Goal: Task Accomplishment & Management: Complete application form

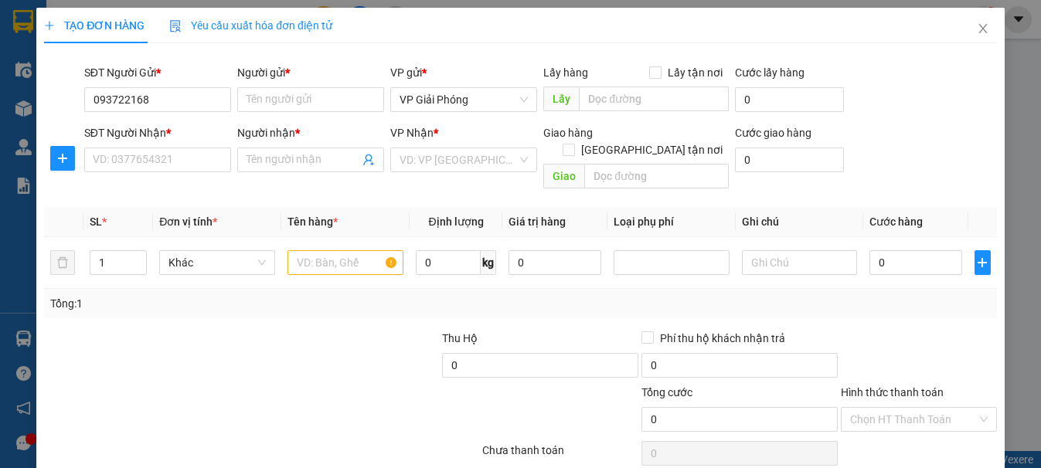
type input "0937221688"
click at [183, 131] on div "0937221688 - a huy" at bounding box center [155, 130] width 127 height 17
type input "a huy"
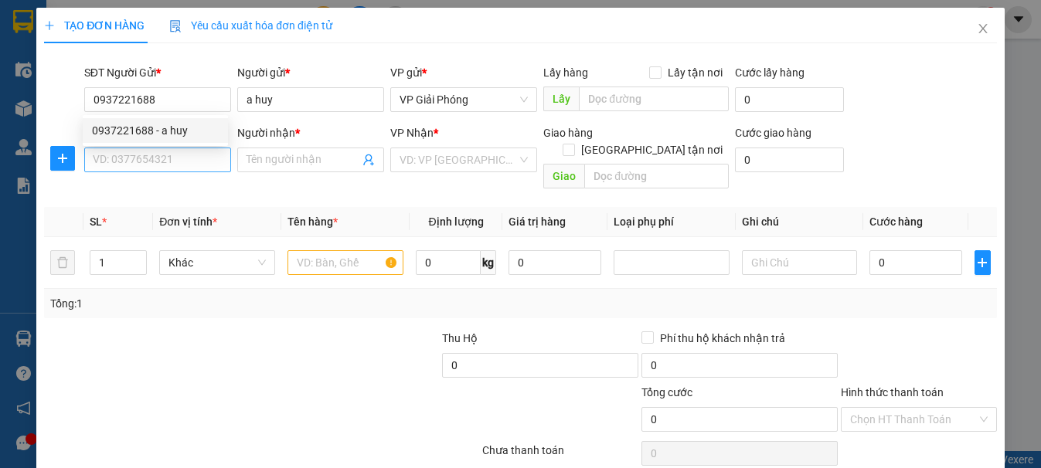
type input "0937221688"
click at [170, 169] on input "SĐT Người Nhận *" at bounding box center [157, 160] width 147 height 25
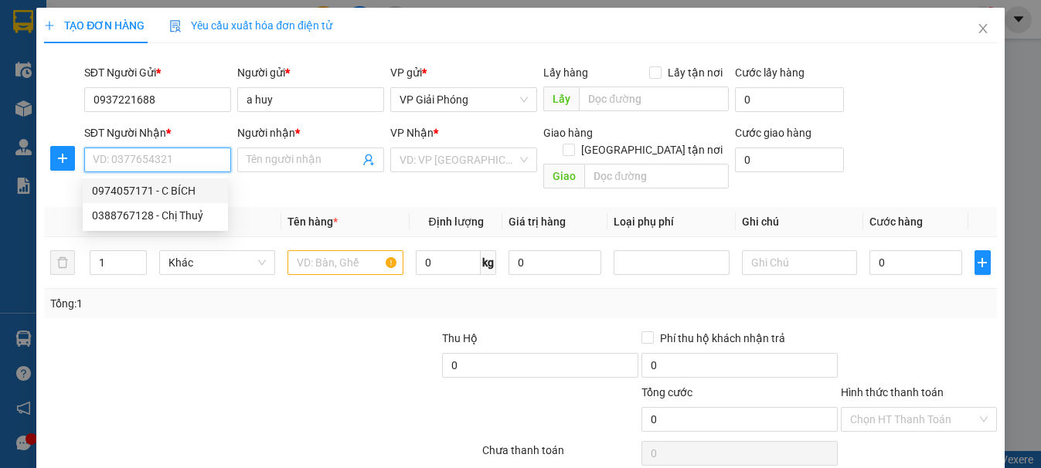
click at [186, 192] on div "0974057171 - C BÍCH" at bounding box center [155, 190] width 127 height 17
type input "0974057171"
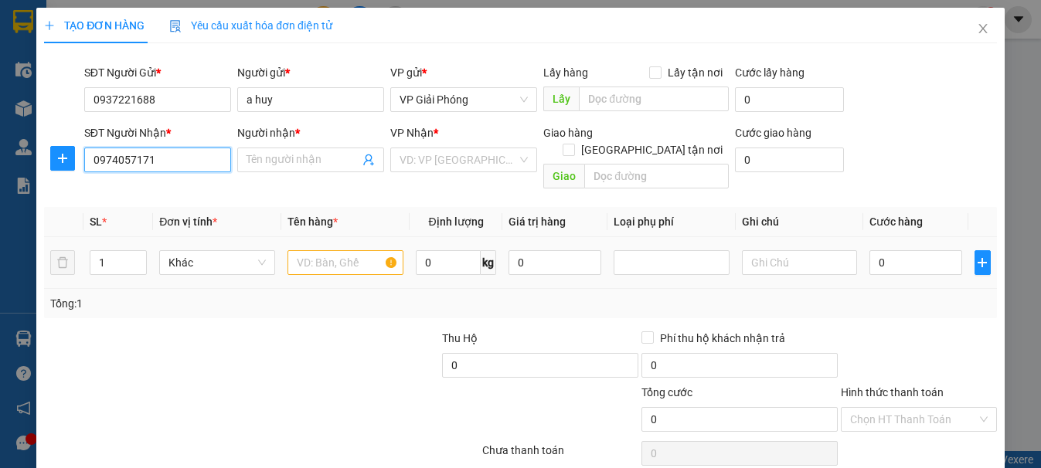
type input "C BÍCH"
click at [352, 250] on input "text" at bounding box center [345, 262] width 116 height 25
type input "d"
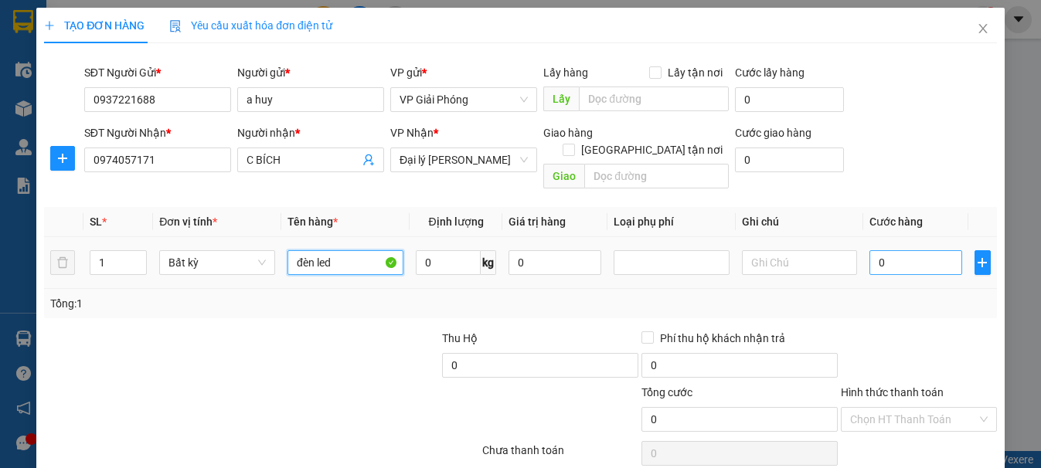
type input "đèn led"
click at [869, 250] on input "0" at bounding box center [915, 262] width 93 height 25
click at [446, 250] on input "0" at bounding box center [449, 262] width 66 height 25
type input "30"
drag, startPoint x: 828, startPoint y: 284, endPoint x: 918, endPoint y: 253, distance: 95.8
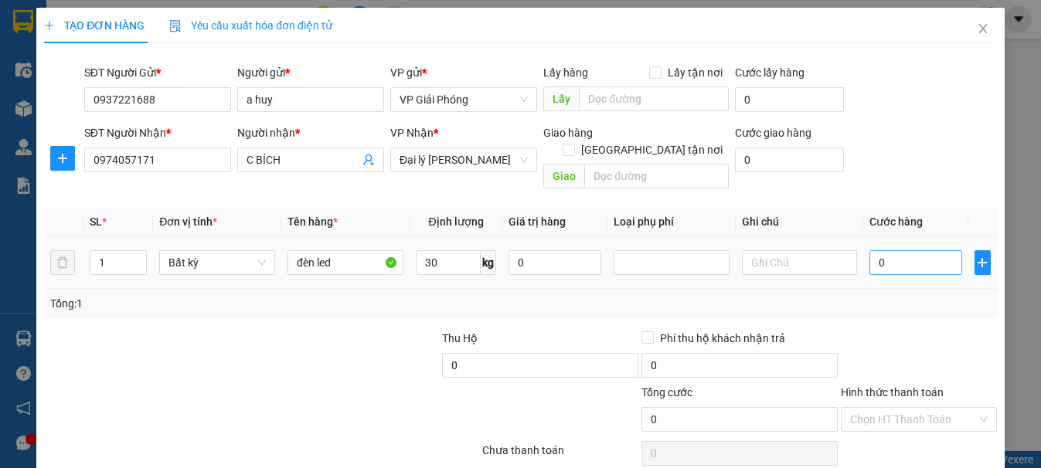
click at [828, 295] on div "Tổng: 1" at bounding box center [520, 303] width 940 height 17
type input "70.000"
click at [933, 250] on input "70.000" at bounding box center [915, 262] width 93 height 25
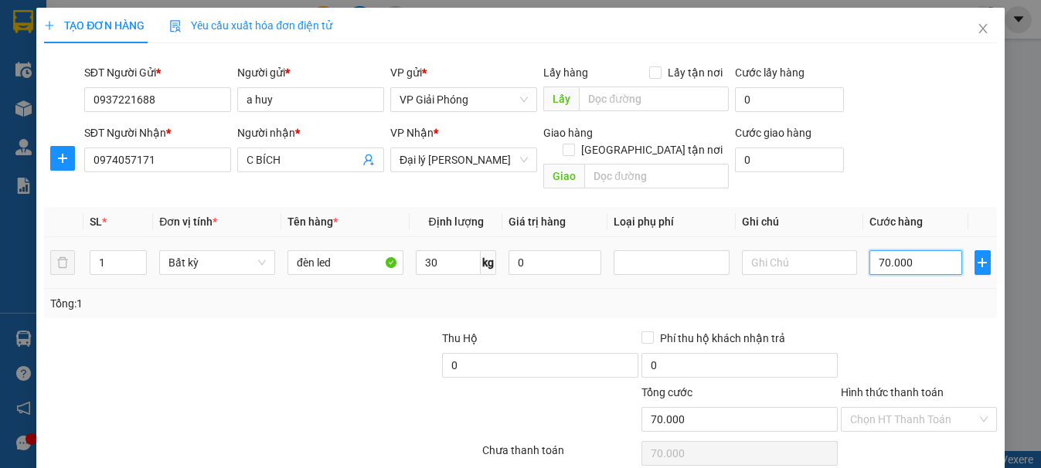
type input "1"
type input "10"
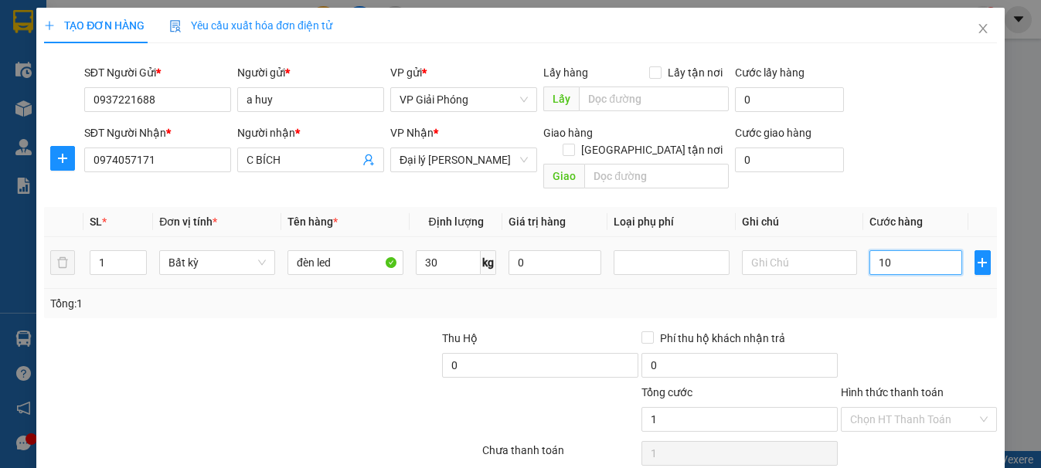
type input "10"
type input "100"
type input "1.000"
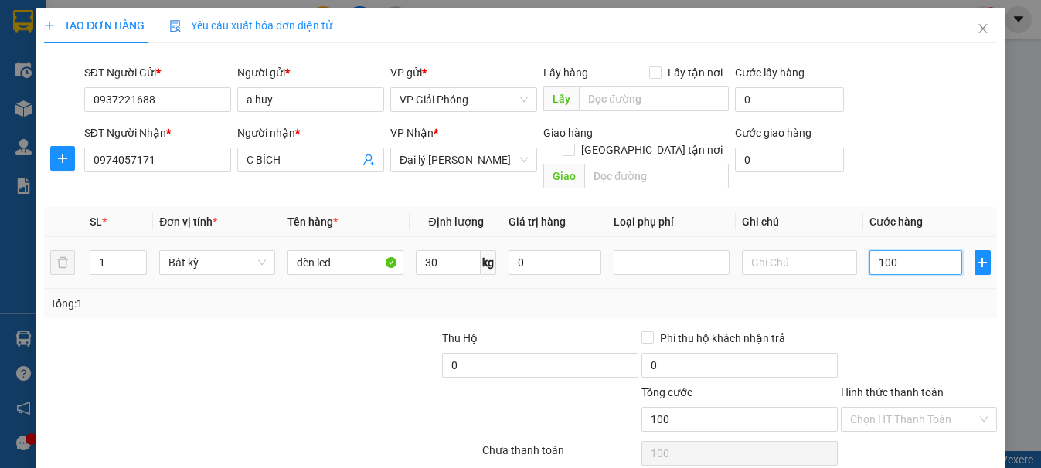
type input "1.000"
type input "10.000"
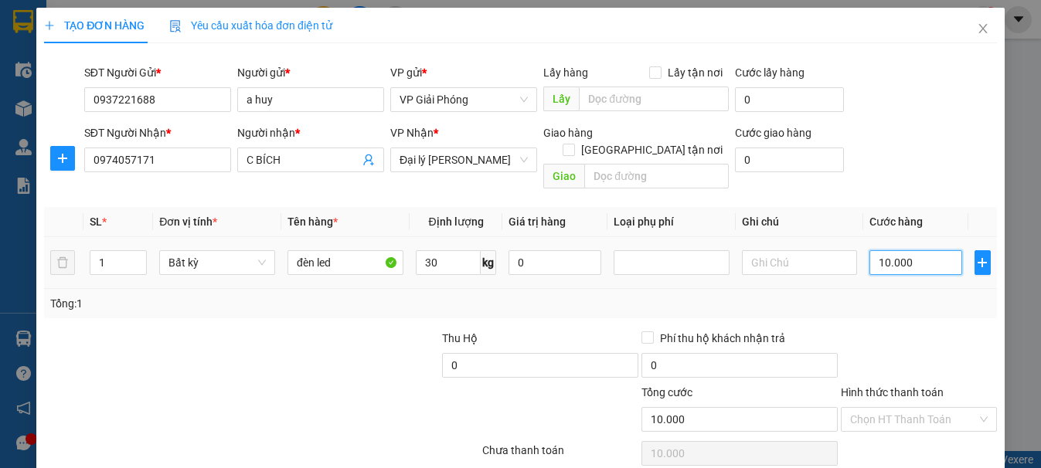
type input "100.000"
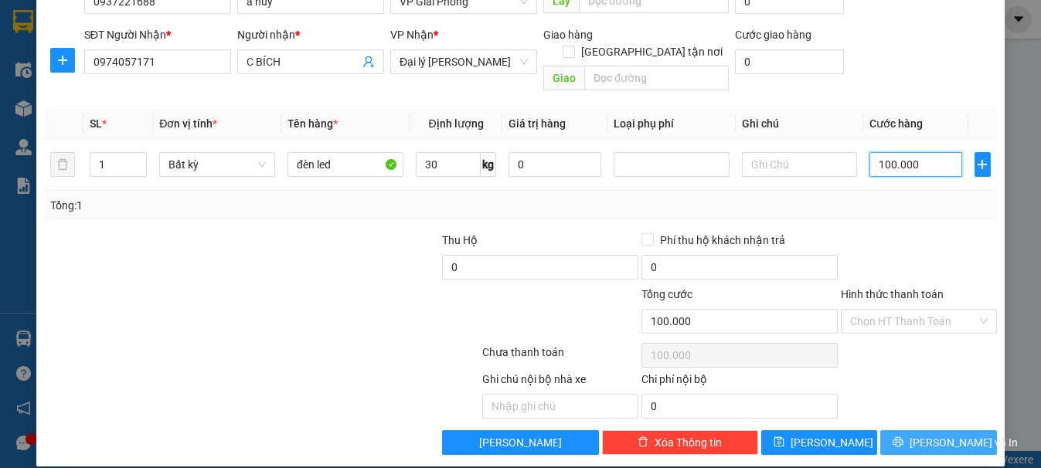
type input "100.000"
click at [943, 434] on span "[PERSON_NAME] và In" at bounding box center [963, 442] width 108 height 17
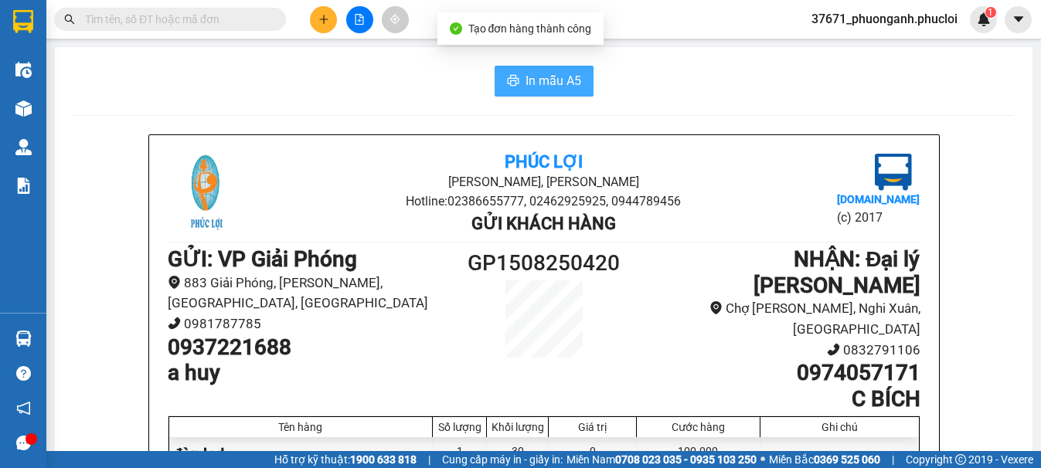
click at [563, 90] on span "In mẫu A5" at bounding box center [553, 80] width 56 height 19
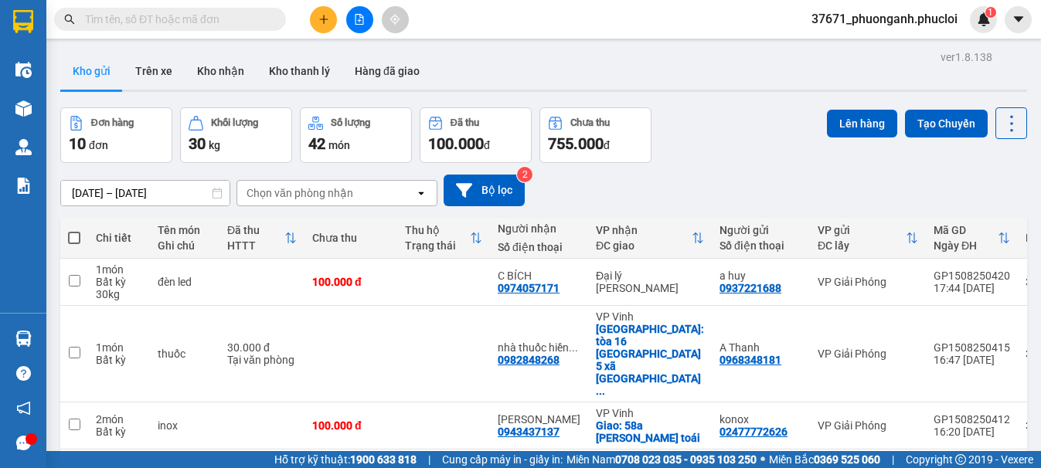
scroll to position [181, 0]
click at [922, 121] on button "Tạo Chuyến" at bounding box center [946, 124] width 83 height 28
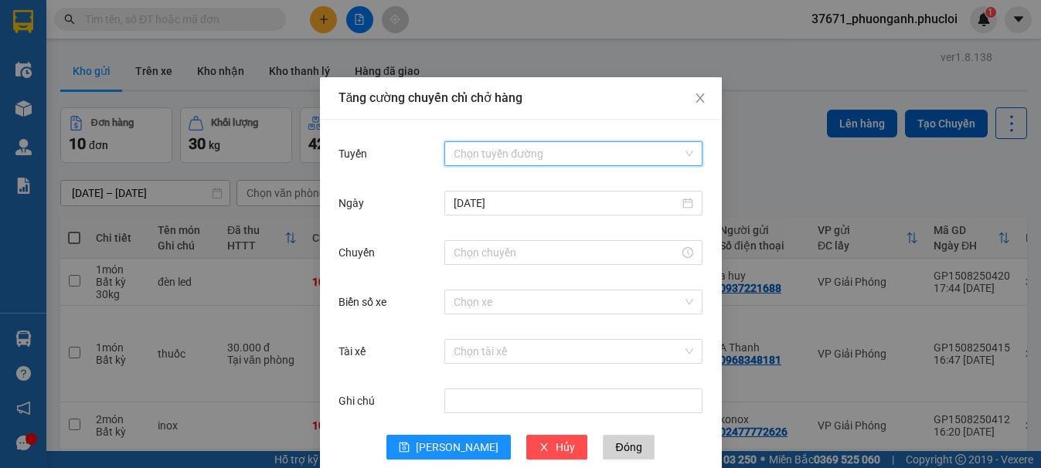
drag, startPoint x: 600, startPoint y: 155, endPoint x: 596, endPoint y: 192, distance: 38.1
click at [599, 155] on input "Tuyến" at bounding box center [568, 153] width 229 height 23
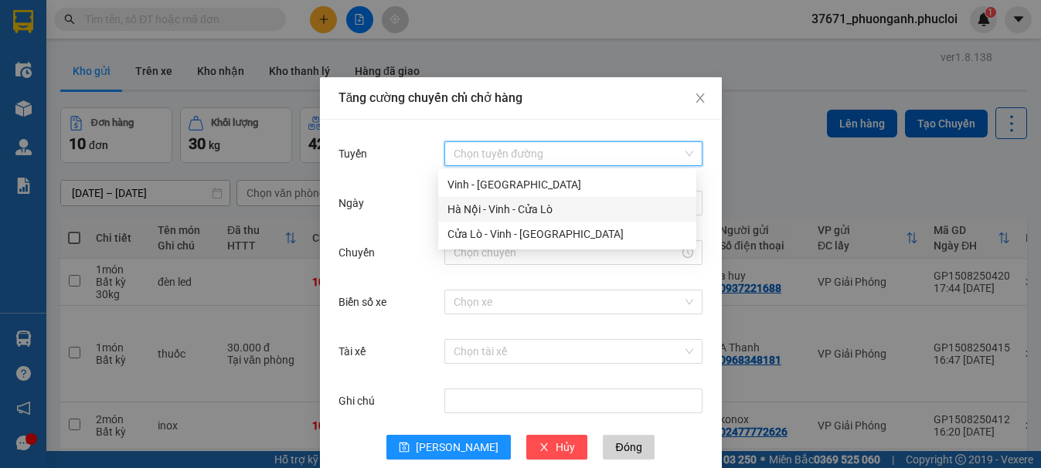
click at [592, 206] on div "Hà Nội - Vinh - Cửa Lò" at bounding box center [567, 209] width 240 height 17
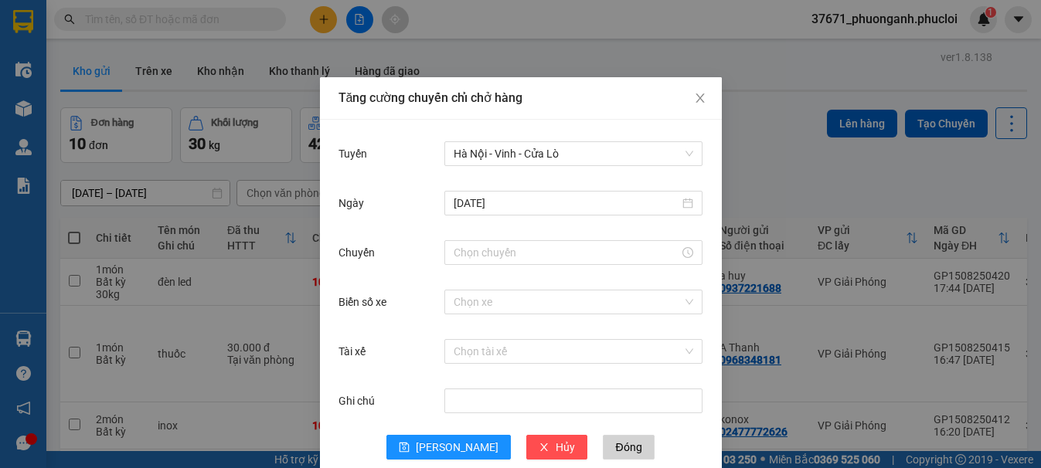
click at [473, 271] on div "Chuyến" at bounding box center [520, 261] width 365 height 49
click at [475, 256] on input "Chuyến" at bounding box center [567, 252] width 226 height 17
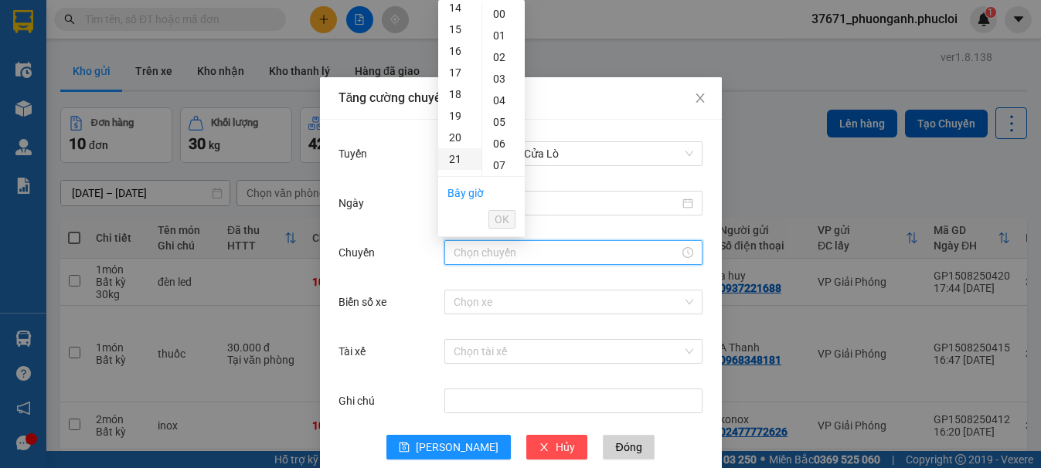
scroll to position [498, 0]
click at [455, 11] on div "23" at bounding box center [459, 14] width 43 height 22
type input "23:00"
drag, startPoint x: 504, startPoint y: 219, endPoint x: 492, endPoint y: 285, distance: 67.5
click at [503, 219] on span "OK" at bounding box center [502, 219] width 15 height 17
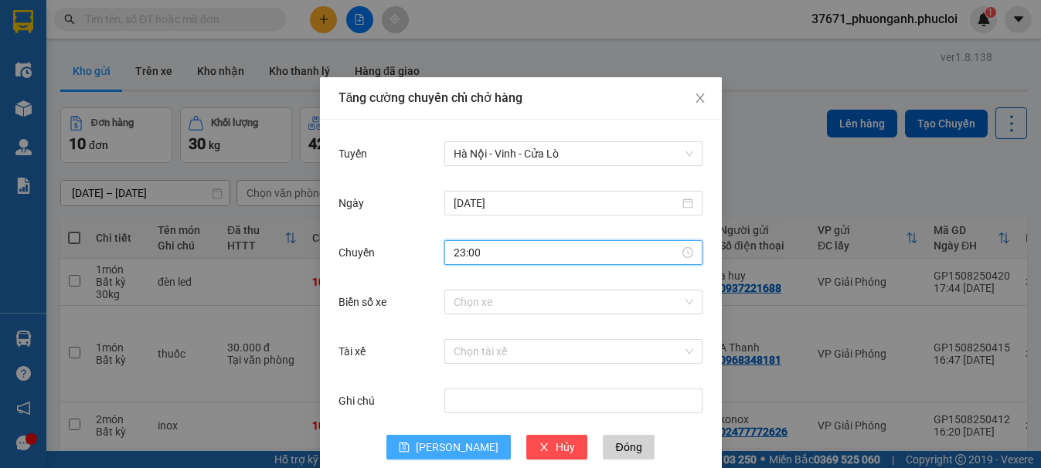
click at [442, 448] on span "[PERSON_NAME]" at bounding box center [457, 447] width 83 height 17
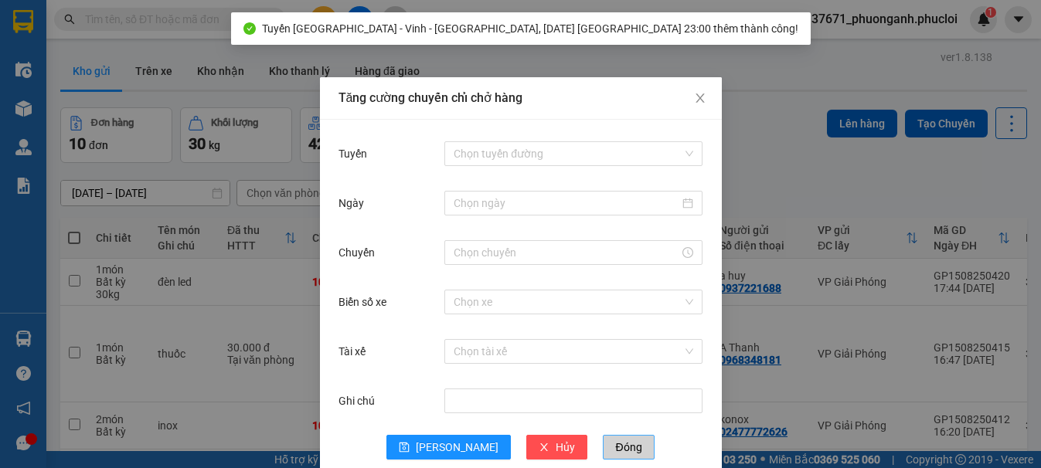
click at [603, 441] on button "Đóng" at bounding box center [628, 447] width 51 height 25
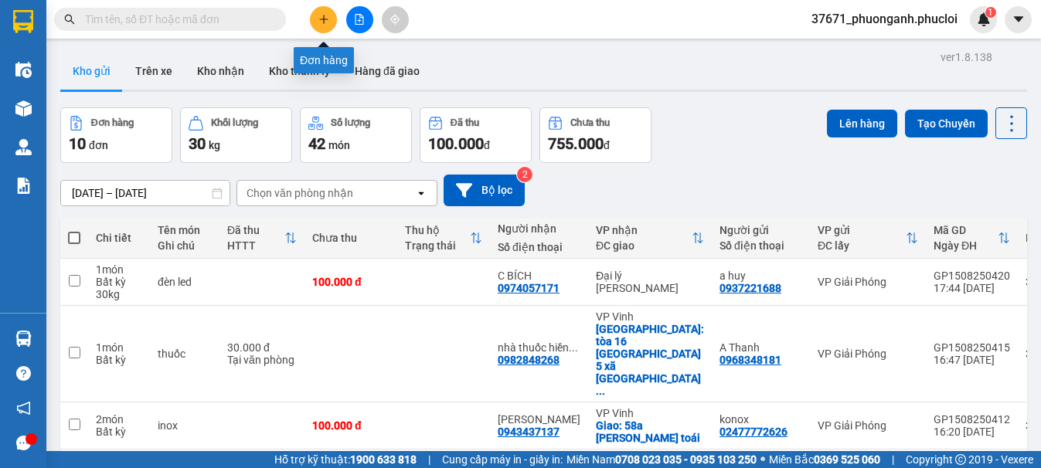
click at [324, 10] on button at bounding box center [323, 19] width 27 height 27
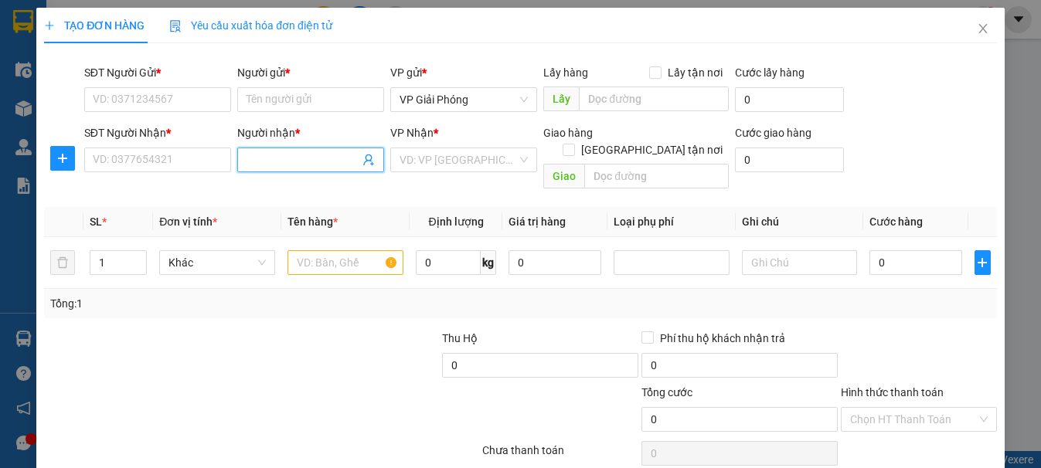
click at [318, 162] on input "Người nhận *" at bounding box center [302, 159] width 113 height 17
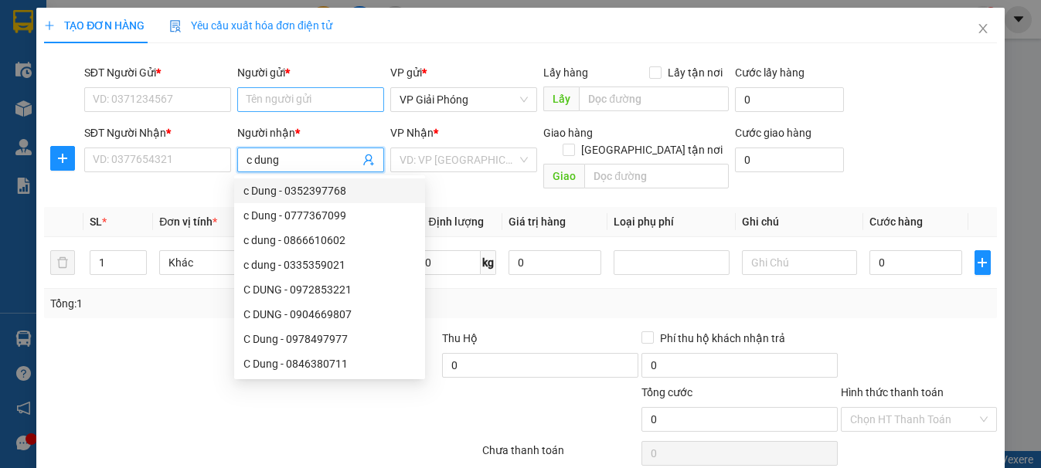
type input "c dung"
click at [297, 101] on input "Người gửi *" at bounding box center [310, 99] width 147 height 25
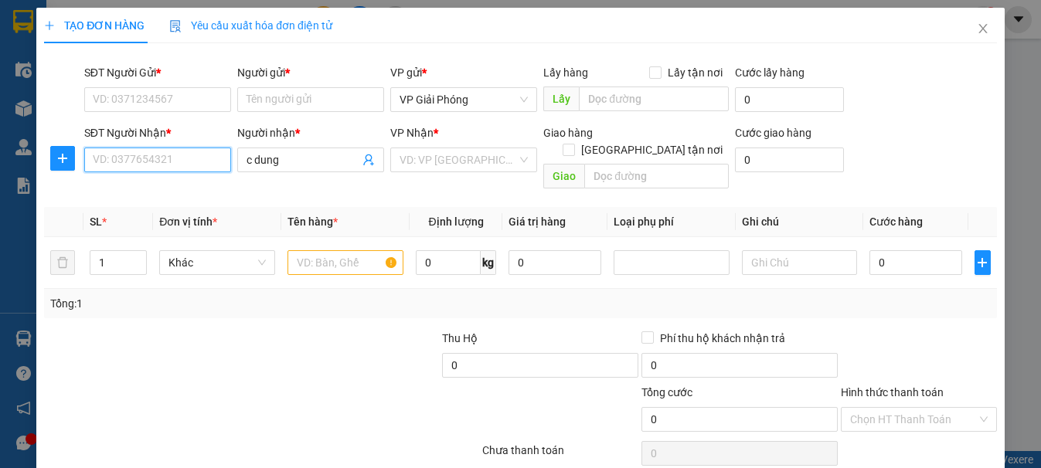
drag, startPoint x: 185, startPoint y: 158, endPoint x: 193, endPoint y: 154, distance: 9.3
click at [189, 153] on input "SĐT Người Nhận *" at bounding box center [157, 160] width 147 height 25
click at [197, 209] on div "0914482300 - chị dung" at bounding box center [163, 215] width 142 height 17
type input "0914482300"
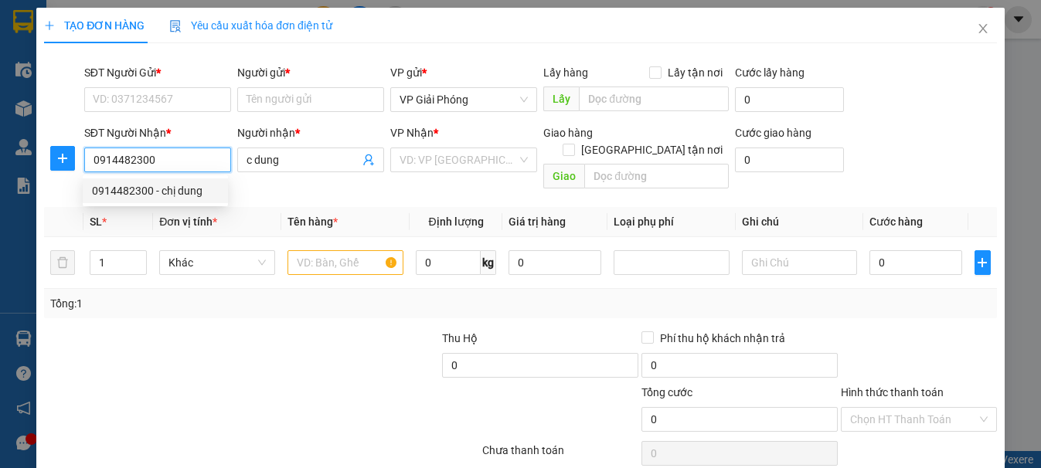
type input "chị dung"
checkbox input "true"
type input "nhà số 8 hẻm 18 ngõ 1 đường [PERSON_NAME]"
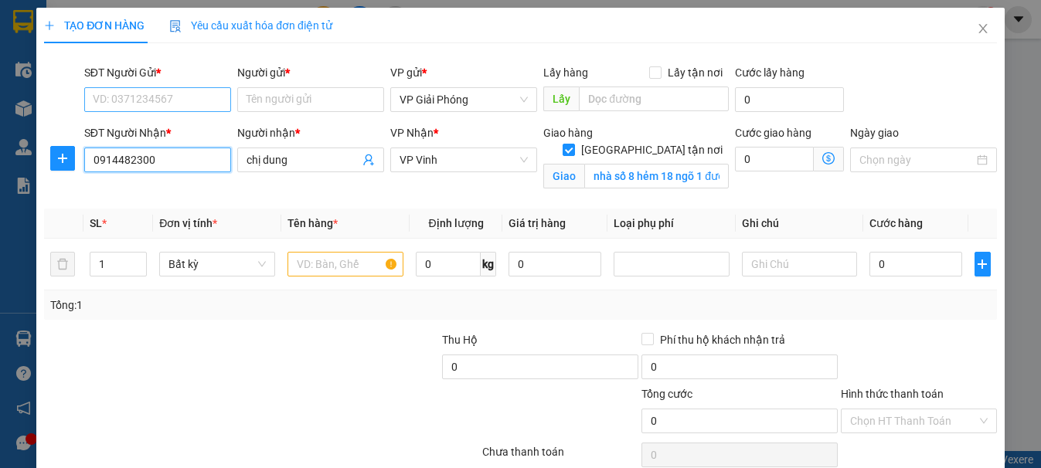
type input "0914482300"
click at [195, 100] on input "SĐT Người Gửi *" at bounding box center [157, 99] width 147 height 25
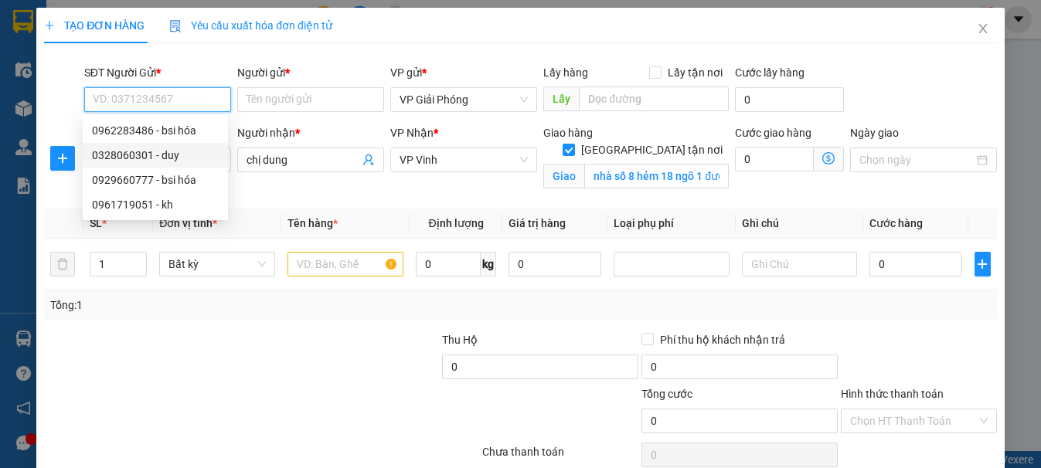
click at [195, 154] on div "0328060301 - duy" at bounding box center [155, 155] width 127 height 17
type input "0328060301"
type input "duy"
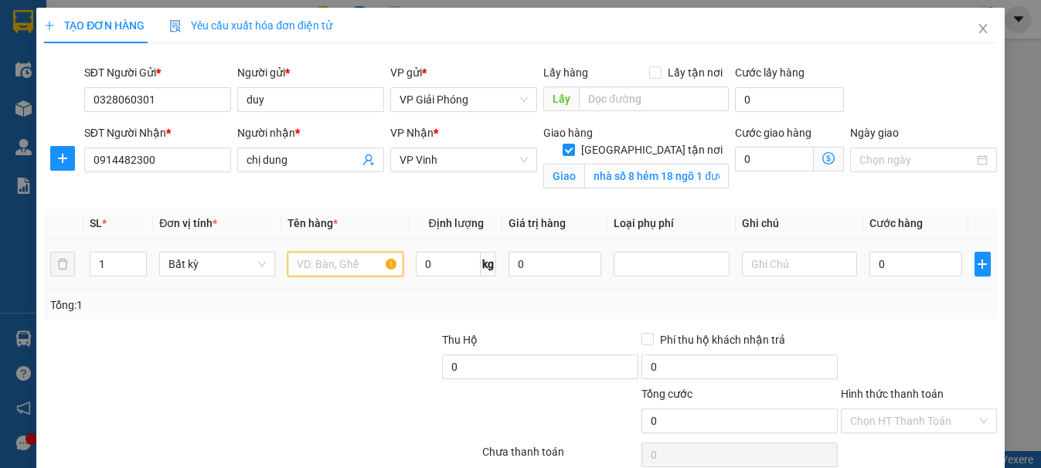
click at [314, 258] on input "text" at bounding box center [345, 264] width 116 height 25
type input "qa"
click at [905, 256] on input "0" at bounding box center [915, 264] width 93 height 25
type input "4"
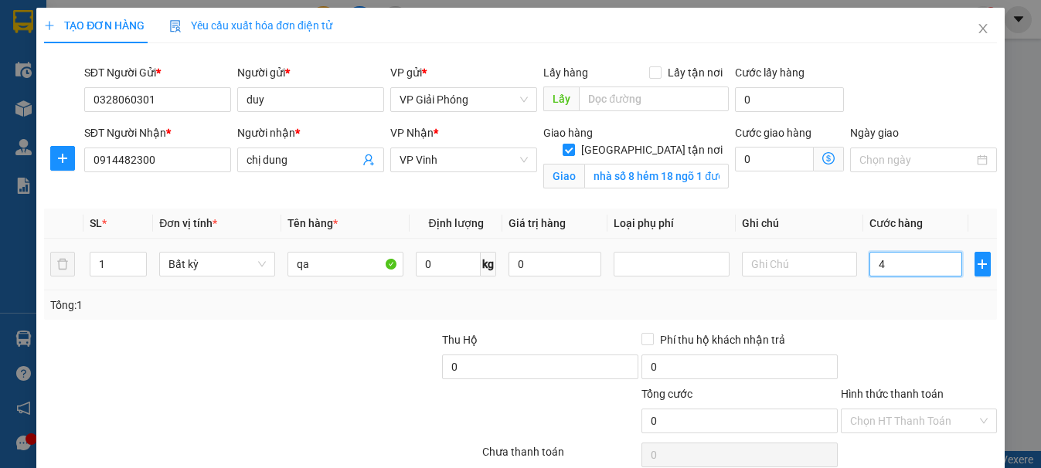
type input "4"
type input "40"
type input "400"
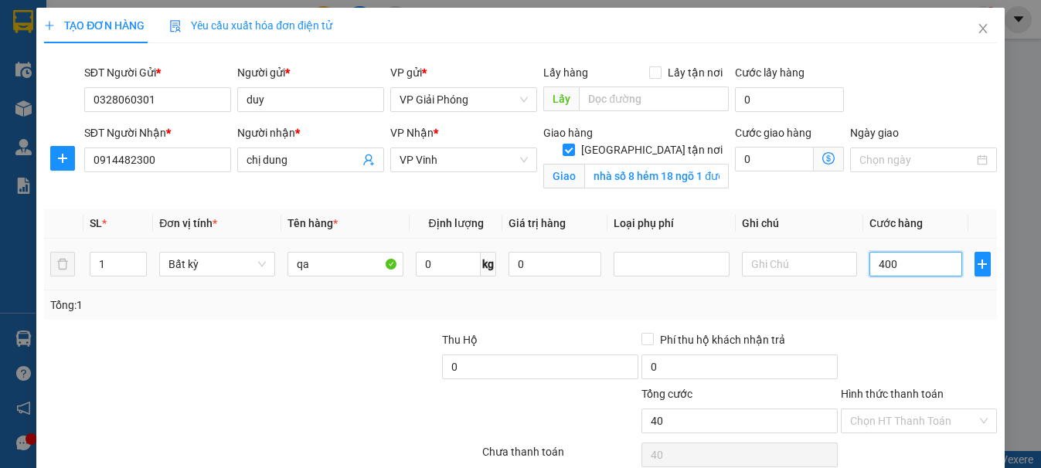
type input "400"
type input "4.000"
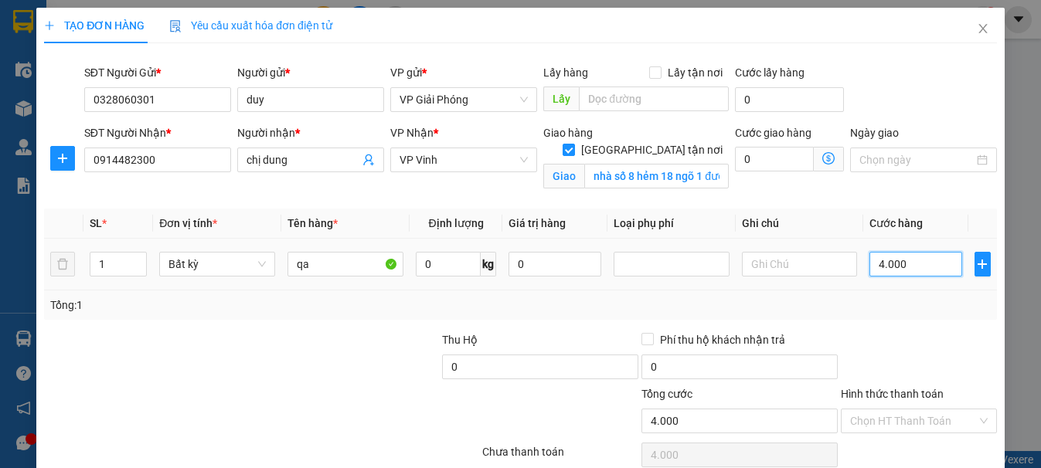
type input "40.000"
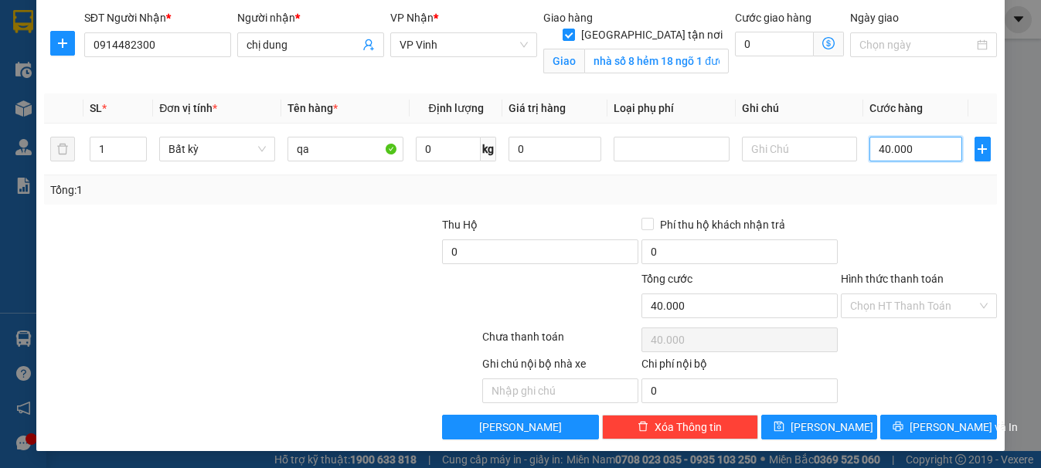
scroll to position [117, 0]
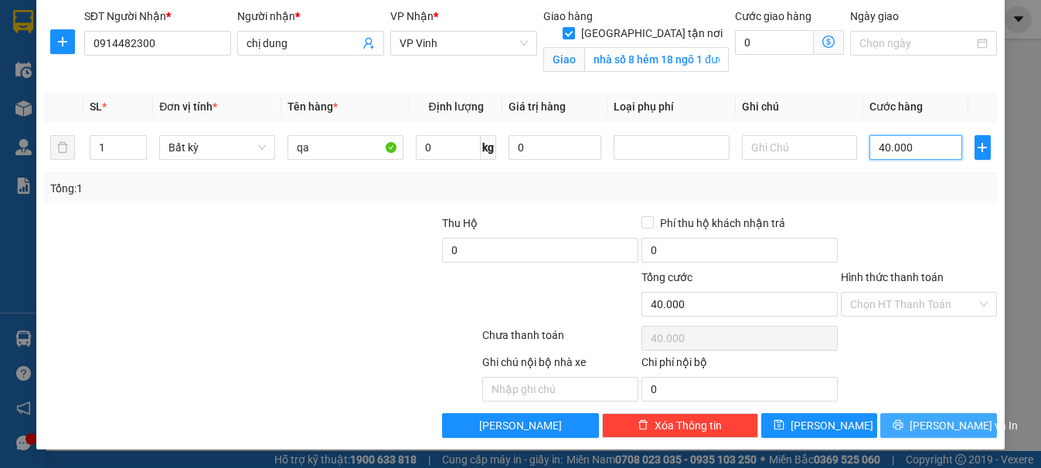
type input "40.000"
click at [917, 427] on span "[PERSON_NAME] và In" at bounding box center [963, 425] width 108 height 17
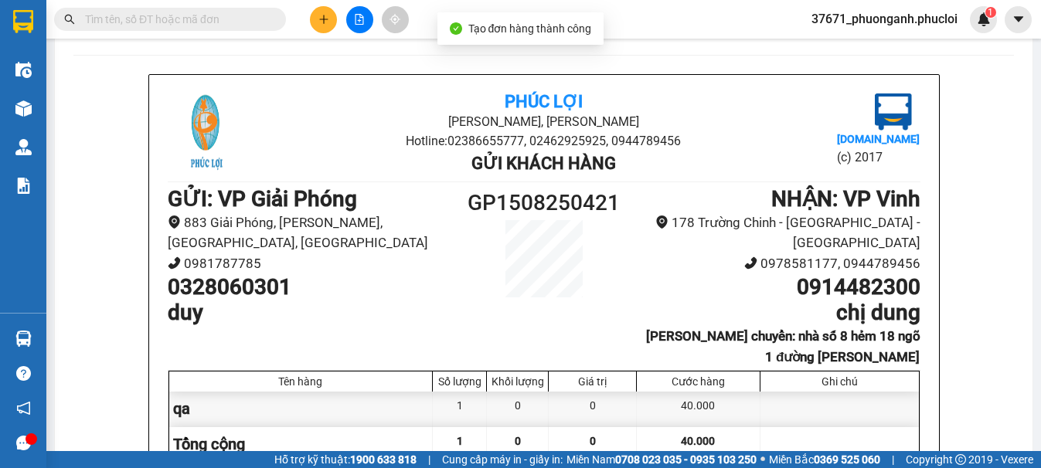
scroll to position [22, 0]
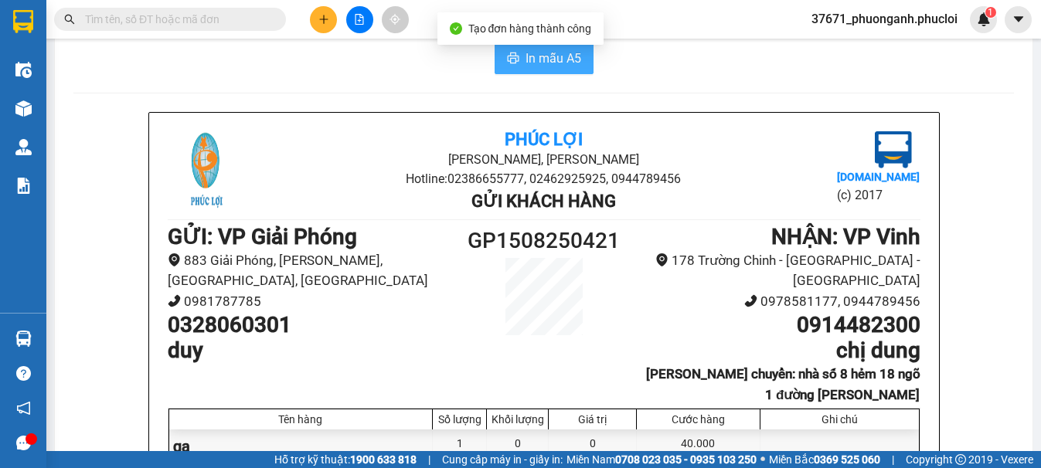
click at [543, 47] on button "In mẫu A5" at bounding box center [544, 58] width 99 height 31
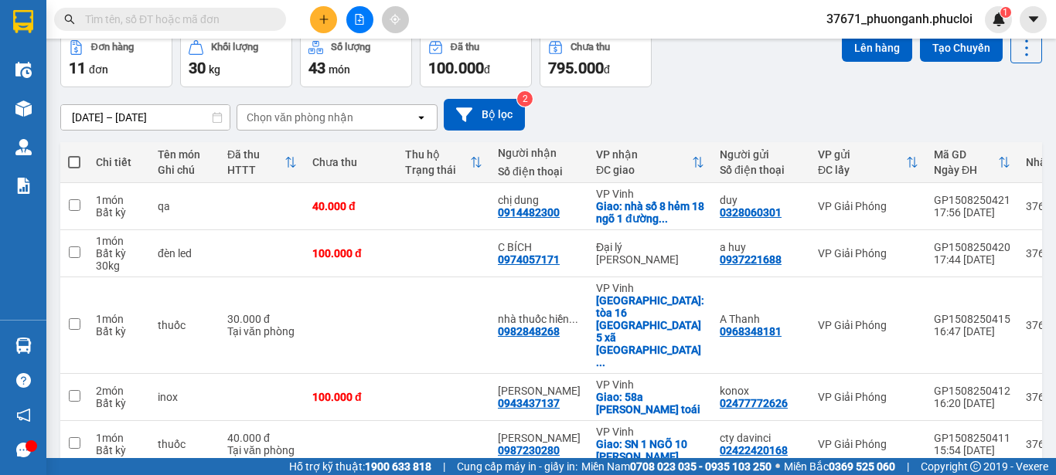
scroll to position [100, 0]
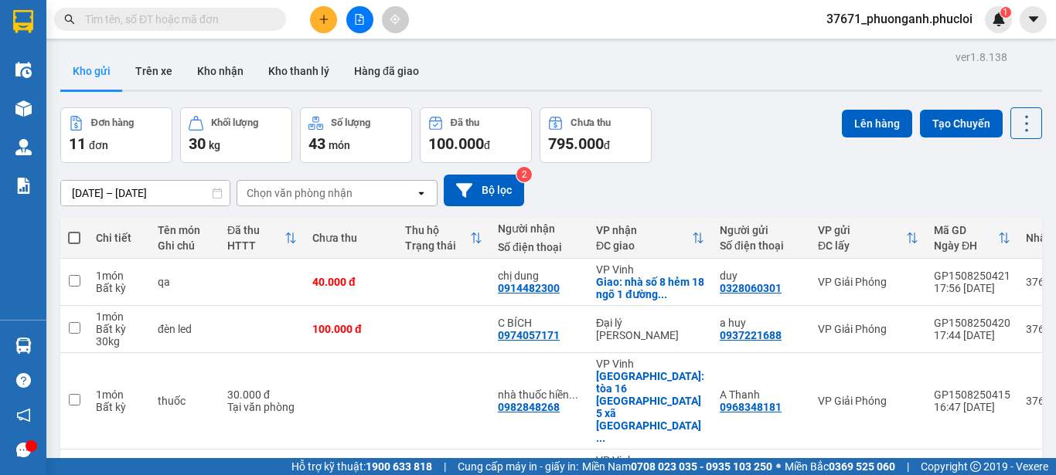
scroll to position [77, 0]
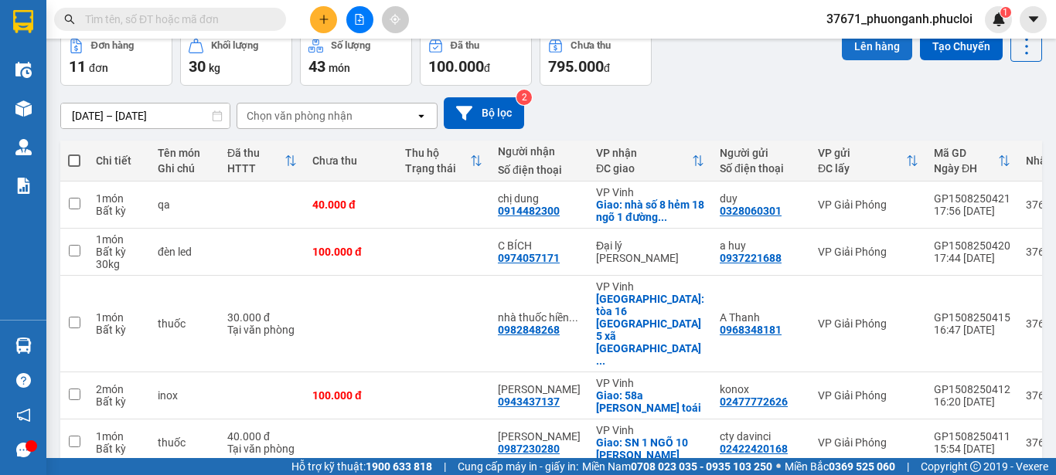
click at [867, 48] on button "Lên hàng" at bounding box center [876, 46] width 70 height 28
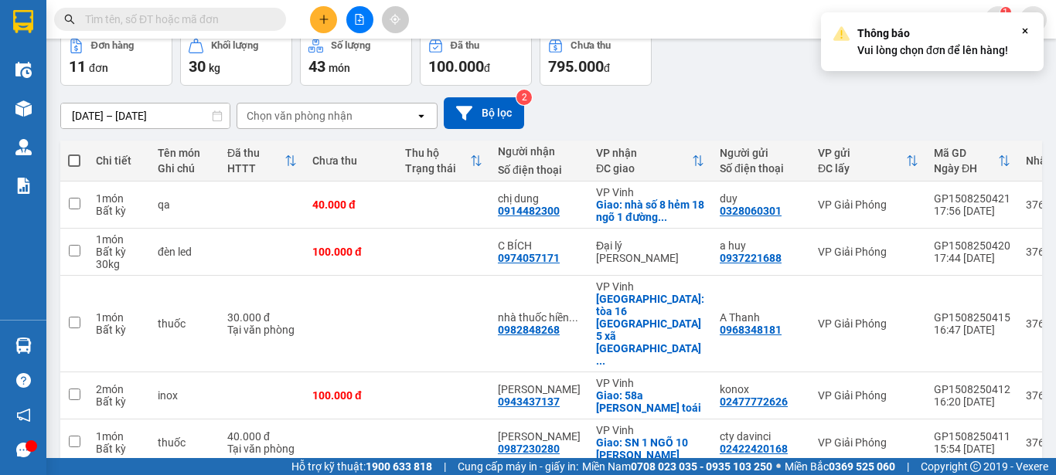
click at [908, 87] on div "11/08/2025 – 15/08/2025 Press the down arrow key to interact with the calendar …" at bounding box center [550, 113] width 981 height 55
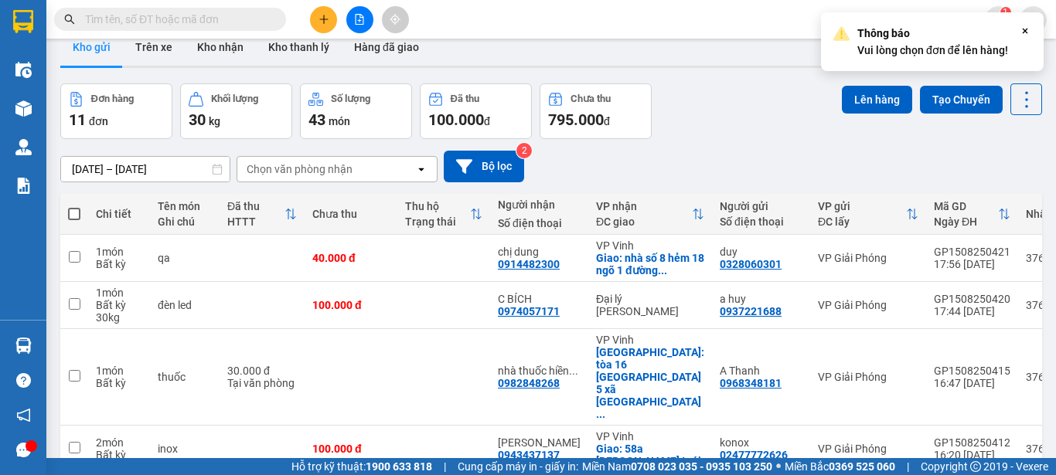
scroll to position [0, 0]
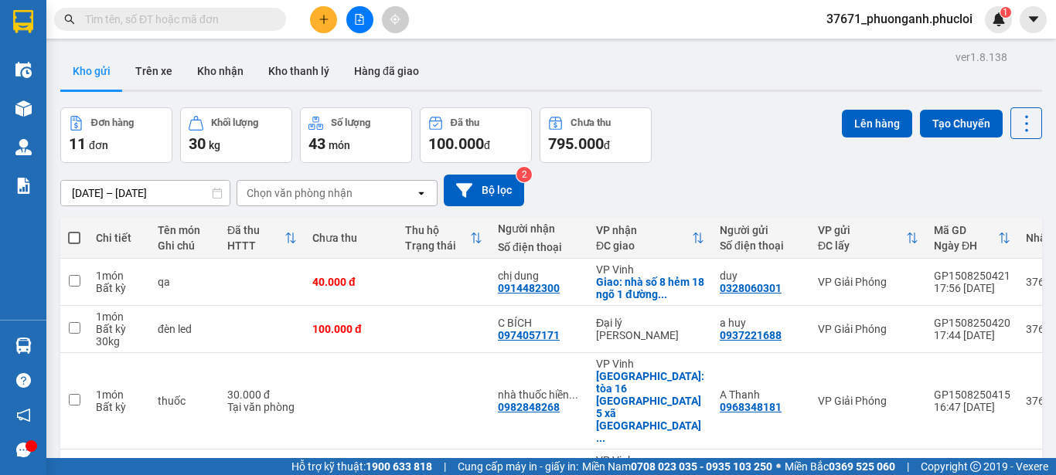
click at [74, 239] on span at bounding box center [74, 238] width 12 height 12
click at [74, 230] on input "checkbox" at bounding box center [74, 230] width 0 height 0
checkbox input "true"
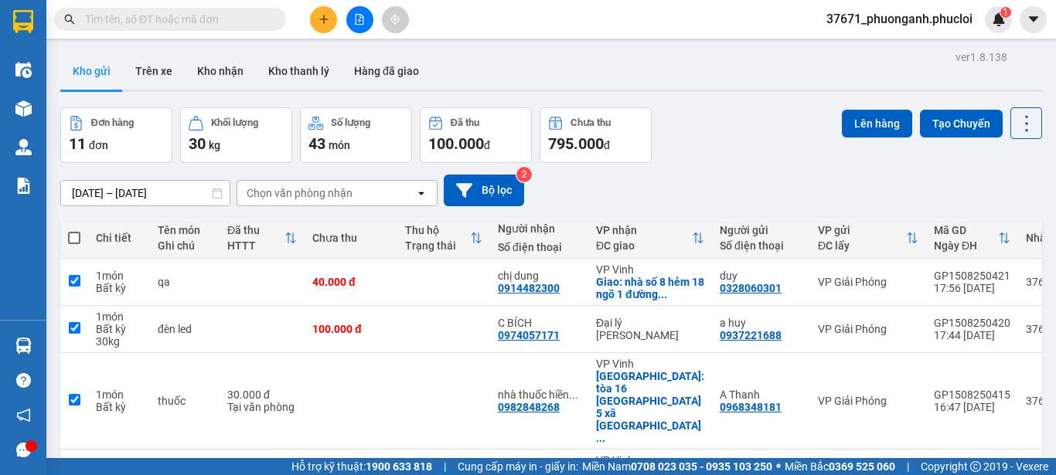
checkbox input "true"
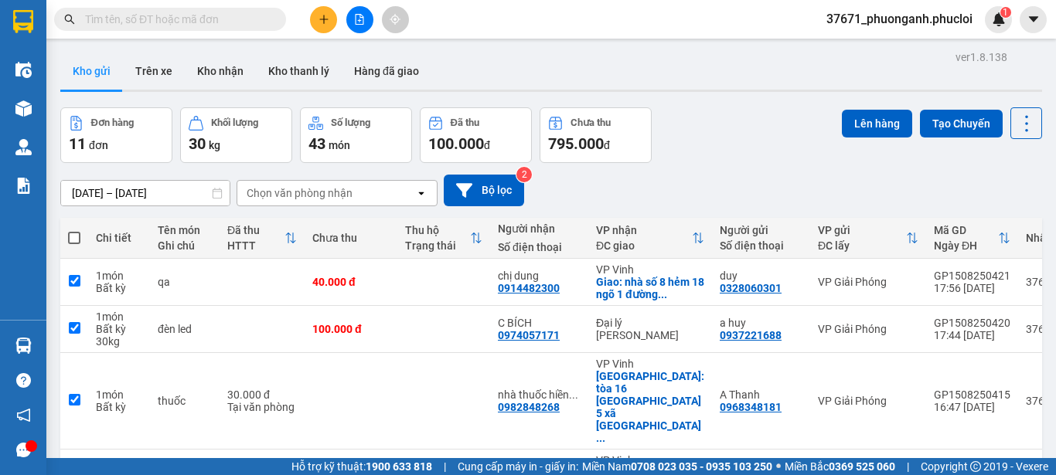
checkbox input "true"
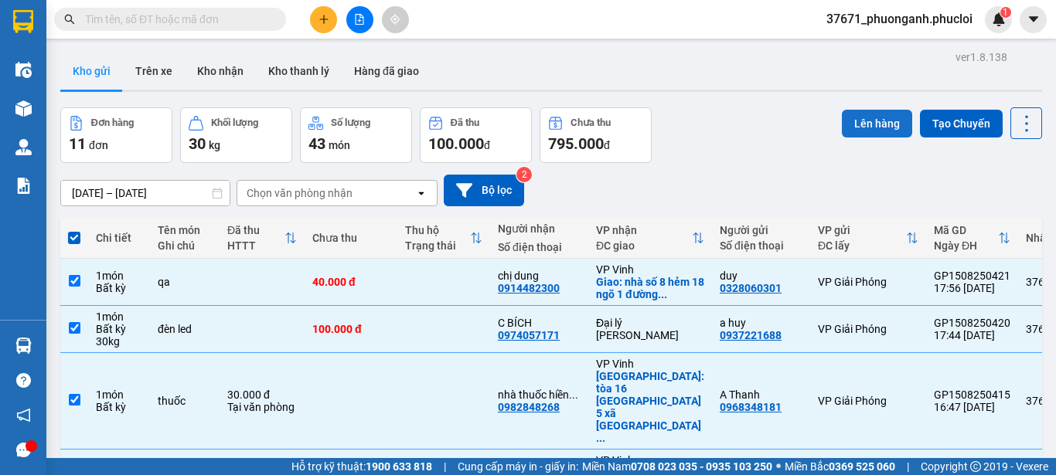
click at [870, 114] on button "Lên hàng" at bounding box center [876, 124] width 70 height 28
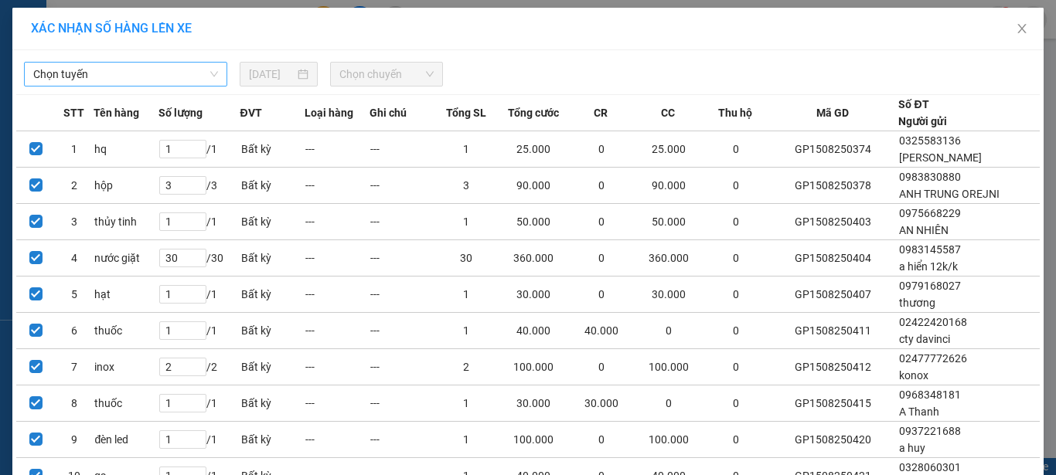
click at [124, 82] on span "Chọn tuyến" at bounding box center [125, 74] width 185 height 23
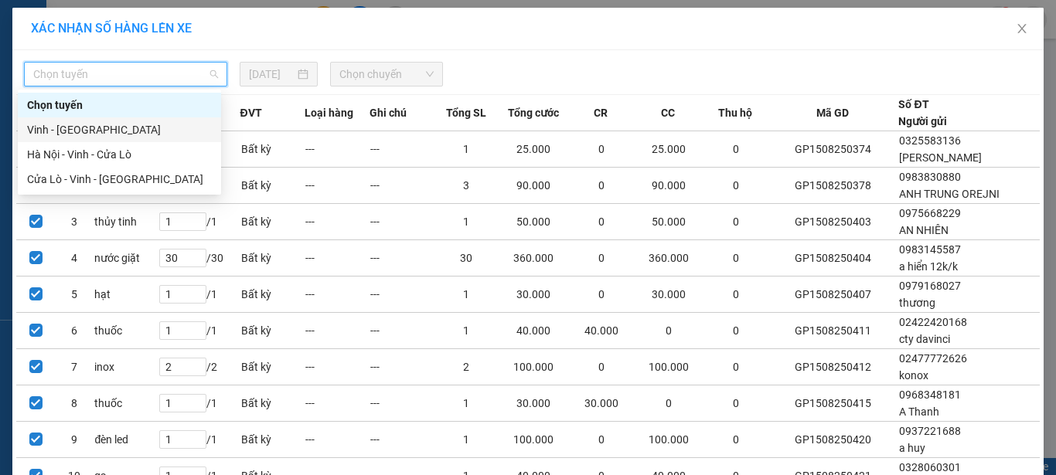
click at [136, 155] on div "Chọn tuyến Vinh - Hà Tĩnh Hà Nội - Vinh - Cửa Lò Cửa Lò - Vinh - Hà Nội" at bounding box center [119, 142] width 203 height 99
click at [141, 148] on div "Hà Nội - Vinh - Cửa Lò" at bounding box center [119, 154] width 185 height 17
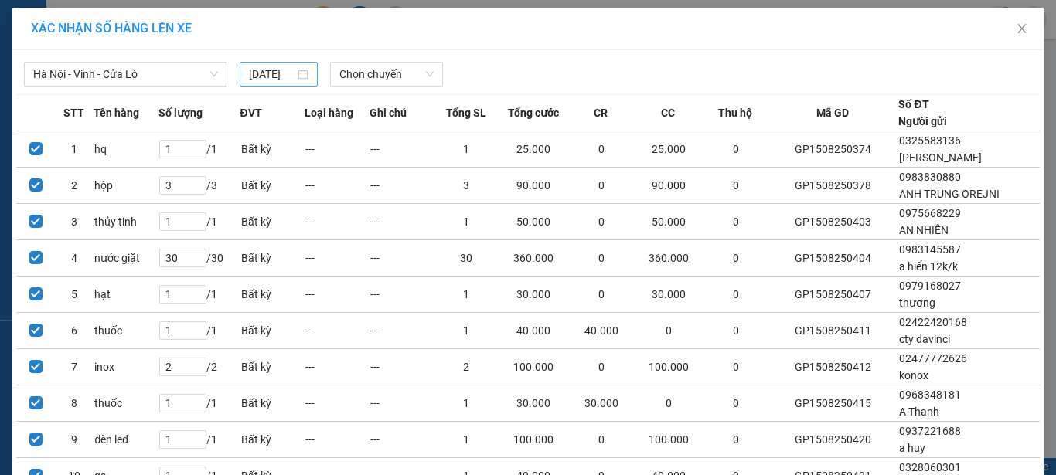
click at [304, 76] on div "[DATE]" at bounding box center [278, 74] width 77 height 25
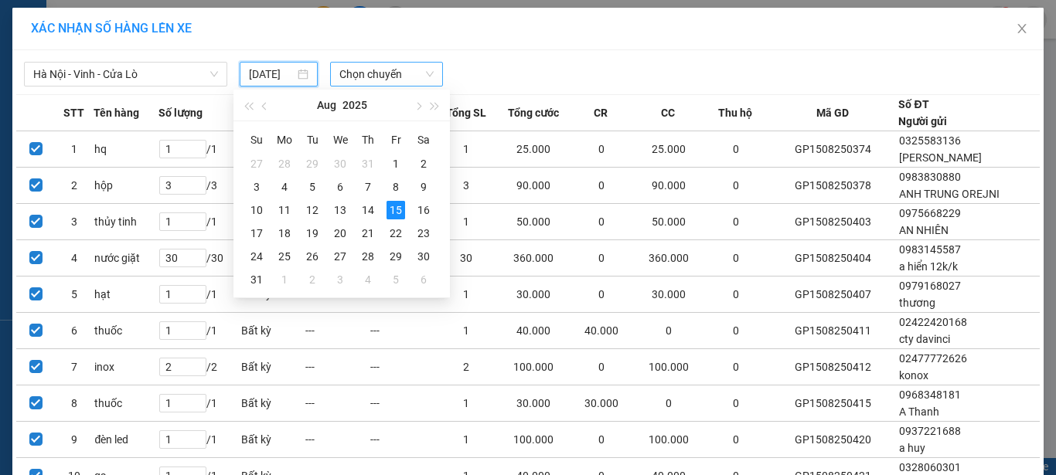
drag, startPoint x: 372, startPoint y: 75, endPoint x: 376, endPoint y: 86, distance: 11.3
click at [373, 75] on span "Chọn chuyến" at bounding box center [386, 74] width 95 height 23
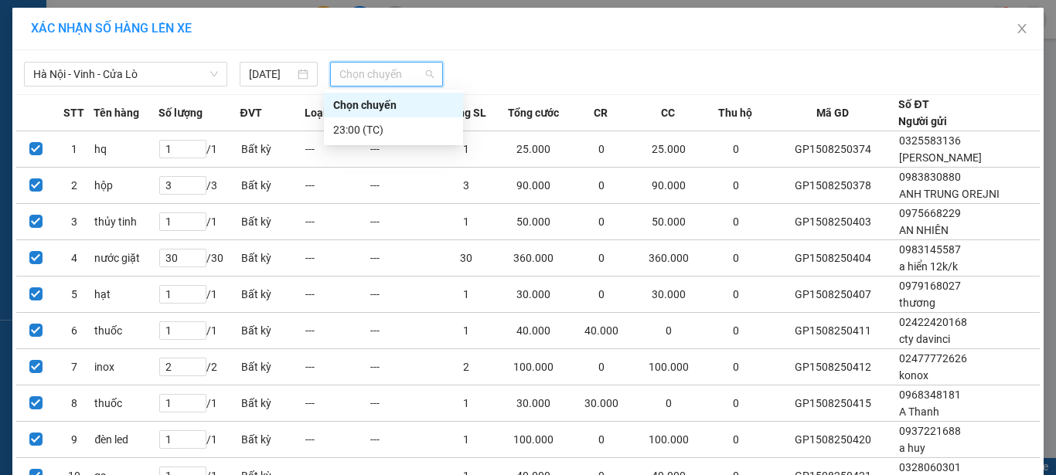
scroll to position [0, 0]
click at [382, 135] on div "23:00 (TC)" at bounding box center [393, 129] width 121 height 17
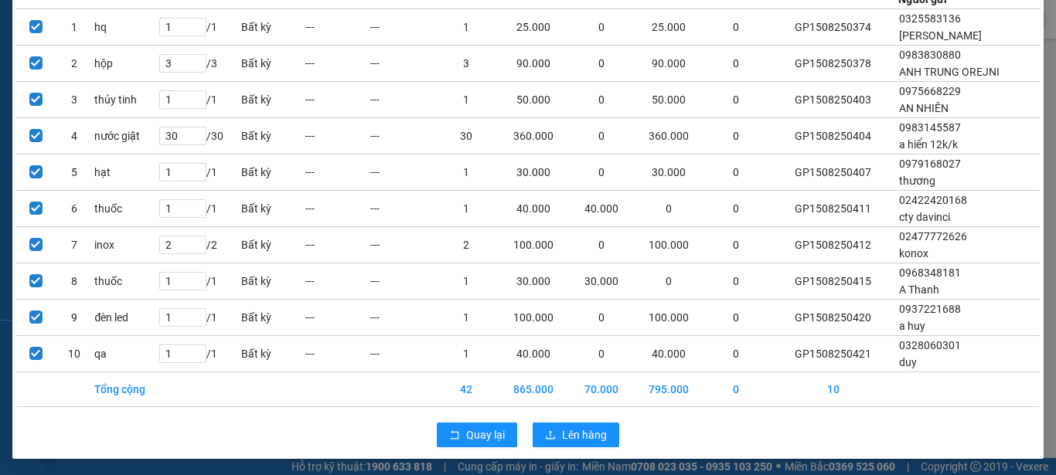
scroll to position [134, 0]
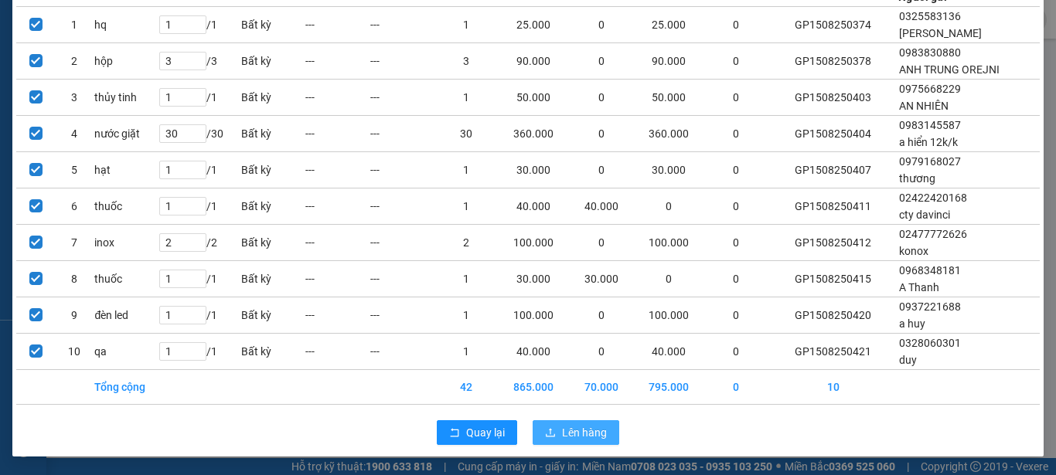
click at [599, 438] on span "Lên hàng" at bounding box center [584, 432] width 45 height 17
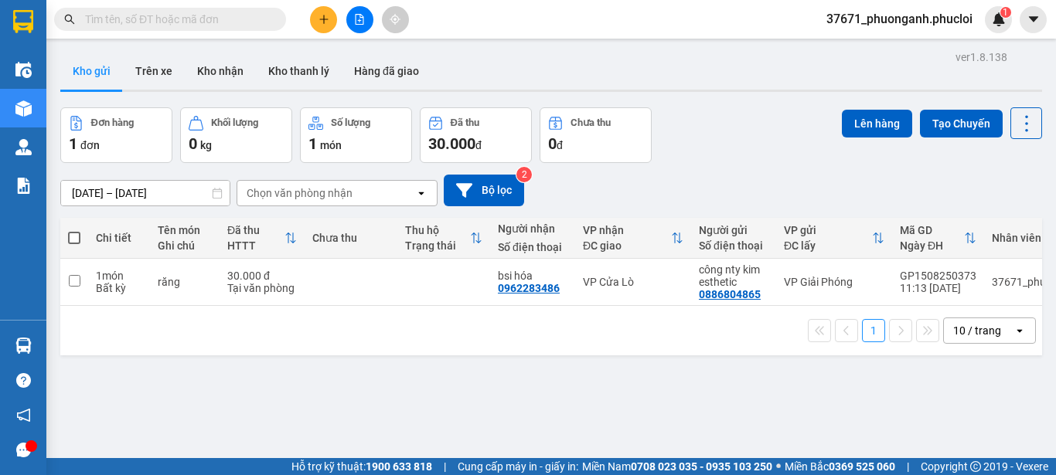
drag, startPoint x: 70, startPoint y: 233, endPoint x: 430, endPoint y: 228, distance: 360.9
click at [70, 235] on span at bounding box center [74, 238] width 12 height 12
click at [74, 230] on input "checkbox" at bounding box center [74, 230] width 0 height 0
checkbox input "true"
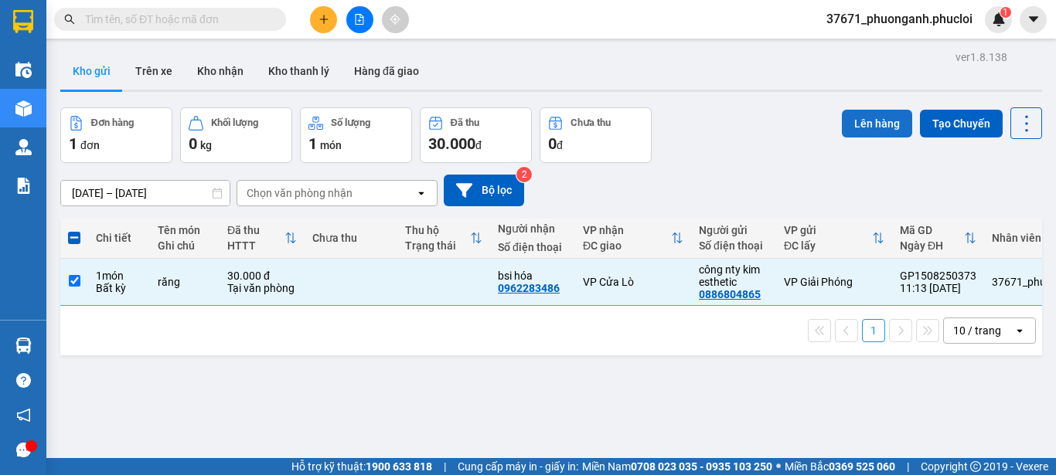
click at [877, 128] on button "Lên hàng" at bounding box center [876, 124] width 70 height 28
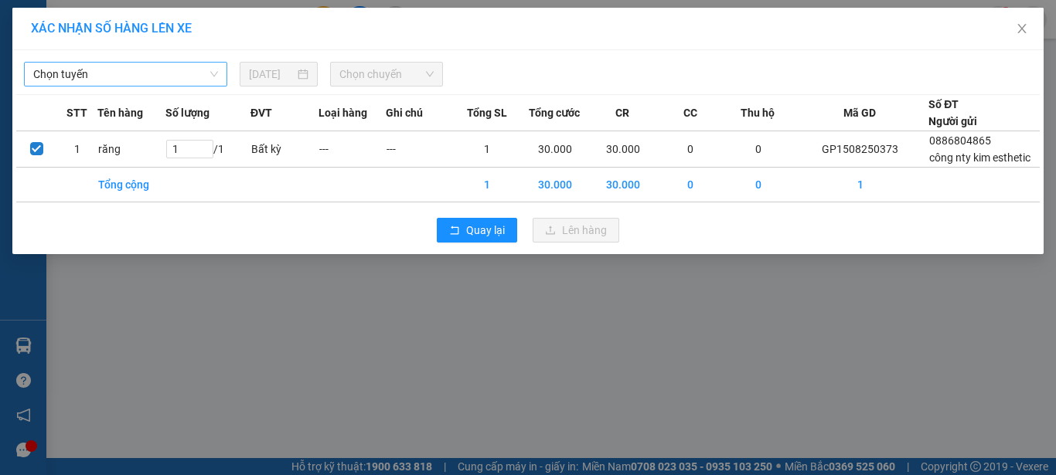
click at [193, 72] on span "Chọn tuyến" at bounding box center [125, 74] width 185 height 23
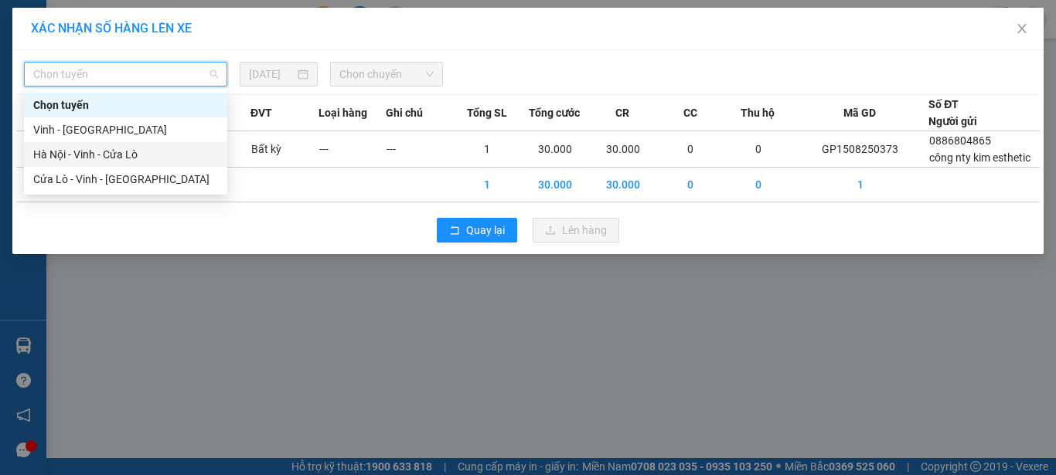
click at [188, 153] on div "Hà Nội - Vinh - Cửa Lò" at bounding box center [125, 154] width 185 height 17
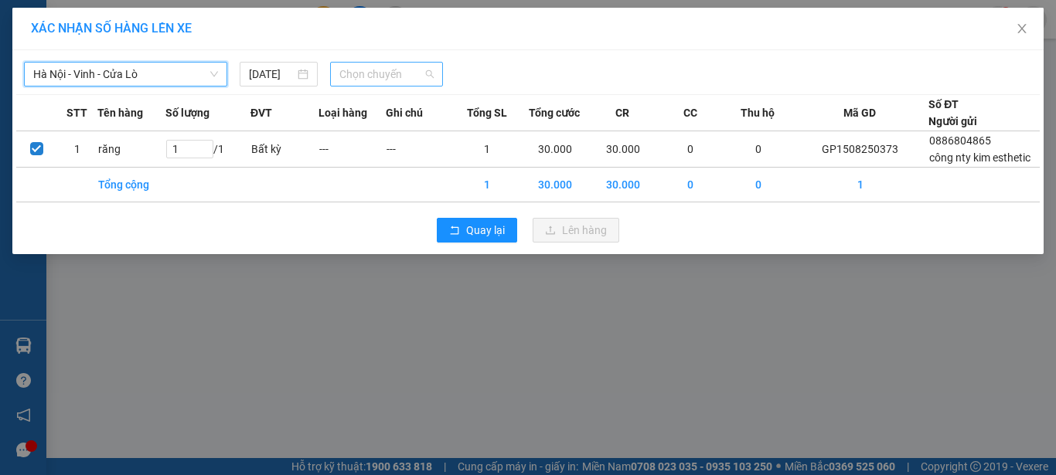
drag, startPoint x: 352, startPoint y: 73, endPoint x: 391, endPoint y: 95, distance: 44.7
click at [353, 73] on span "Chọn chuyến" at bounding box center [386, 74] width 95 height 23
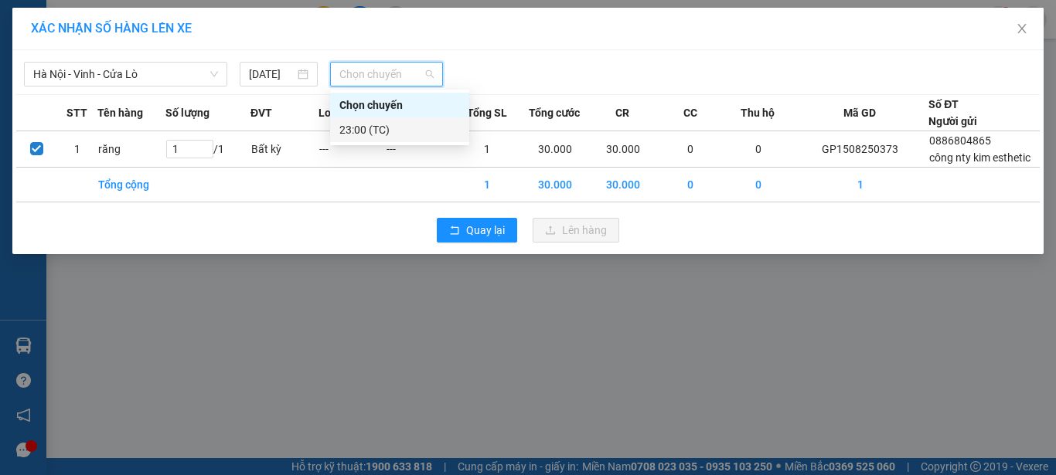
click at [396, 125] on div "23:00 (TC)" at bounding box center [399, 129] width 121 height 17
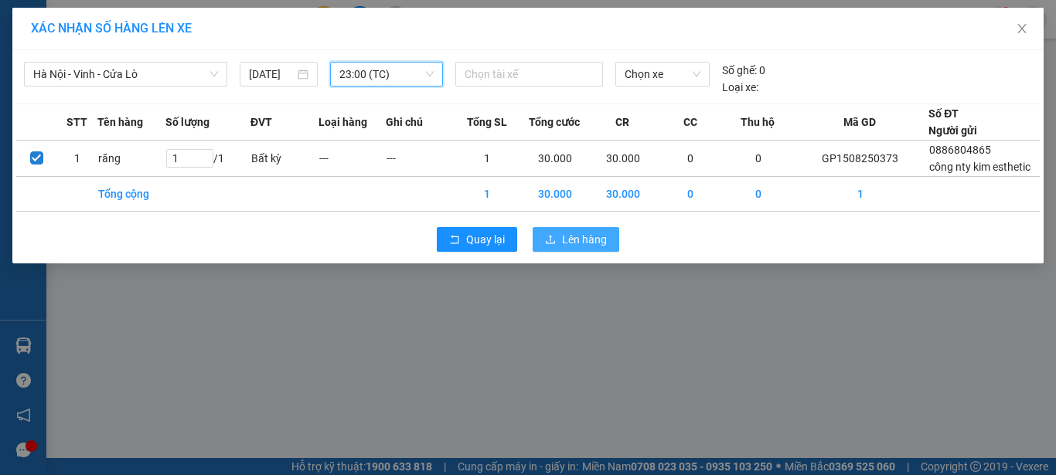
click at [574, 245] on span "Lên hàng" at bounding box center [584, 239] width 45 height 17
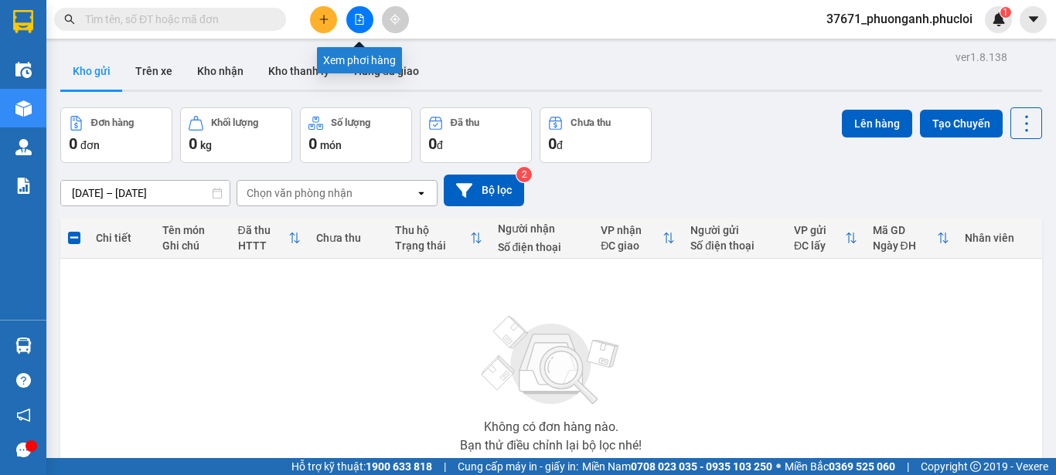
click at [355, 13] on button at bounding box center [359, 19] width 27 height 27
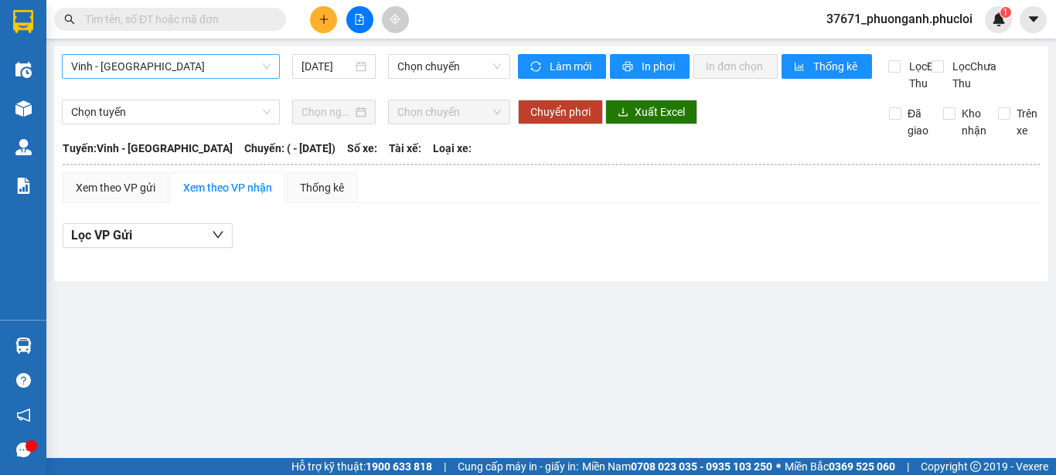
click at [261, 73] on span "Vinh - [GEOGRAPHIC_DATA]" at bounding box center [170, 66] width 199 height 23
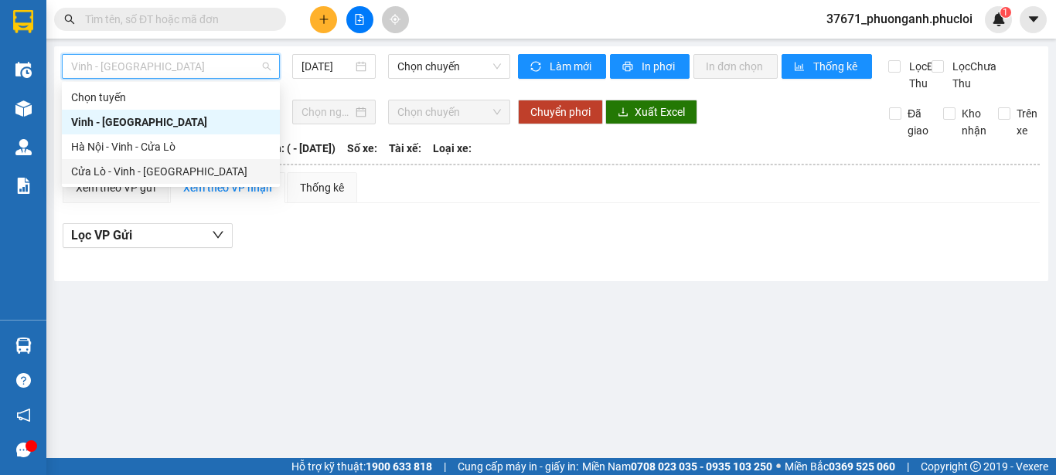
click at [236, 174] on div "Cửa Lò - Vinh - [GEOGRAPHIC_DATA]" at bounding box center [170, 171] width 199 height 17
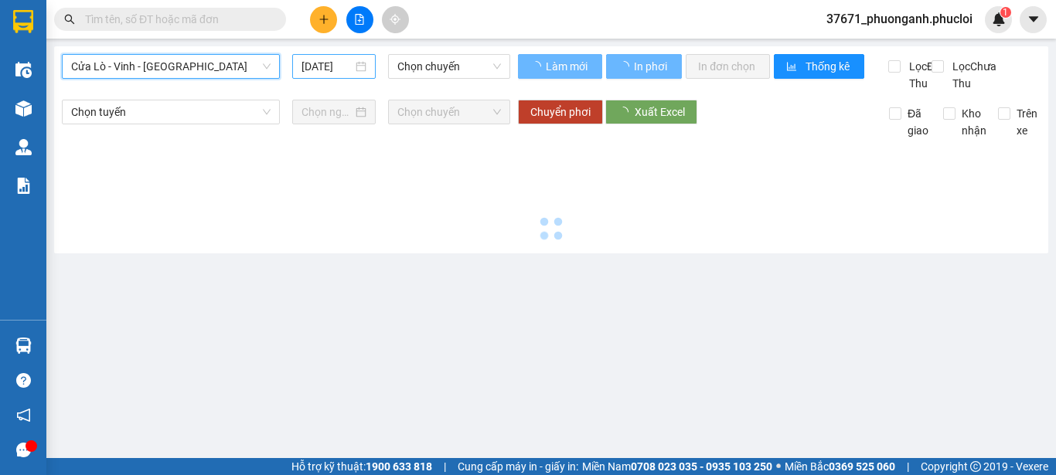
click at [321, 70] on input "[DATE]" at bounding box center [326, 66] width 51 height 17
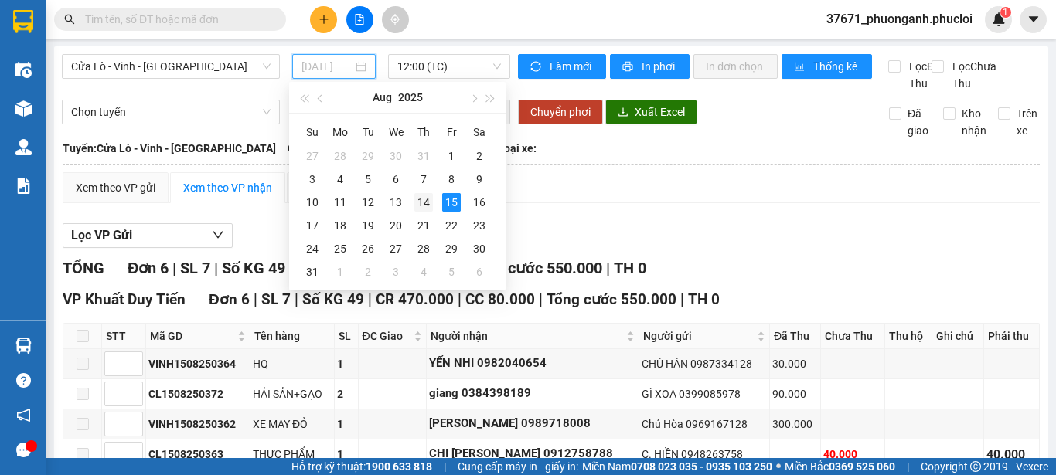
click at [423, 205] on div "14" at bounding box center [423, 202] width 19 height 19
type input "14/08/2025"
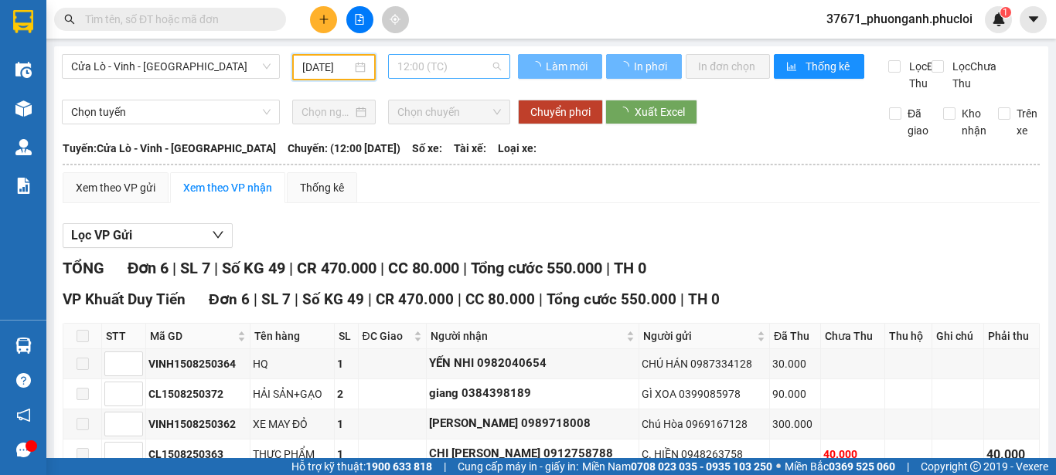
click at [422, 67] on span "12:00 (TC)" at bounding box center [449, 66] width 104 height 23
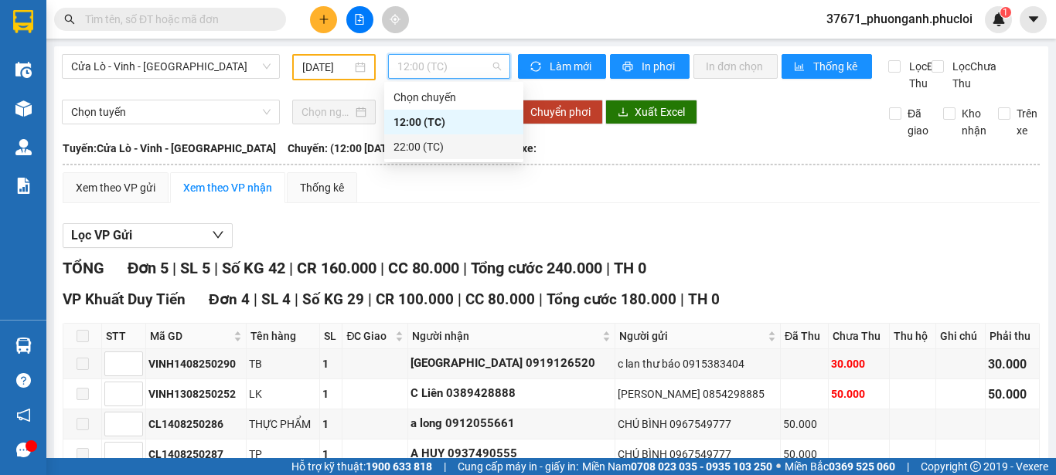
click at [427, 141] on div "22:00 (TC)" at bounding box center [453, 146] width 121 height 17
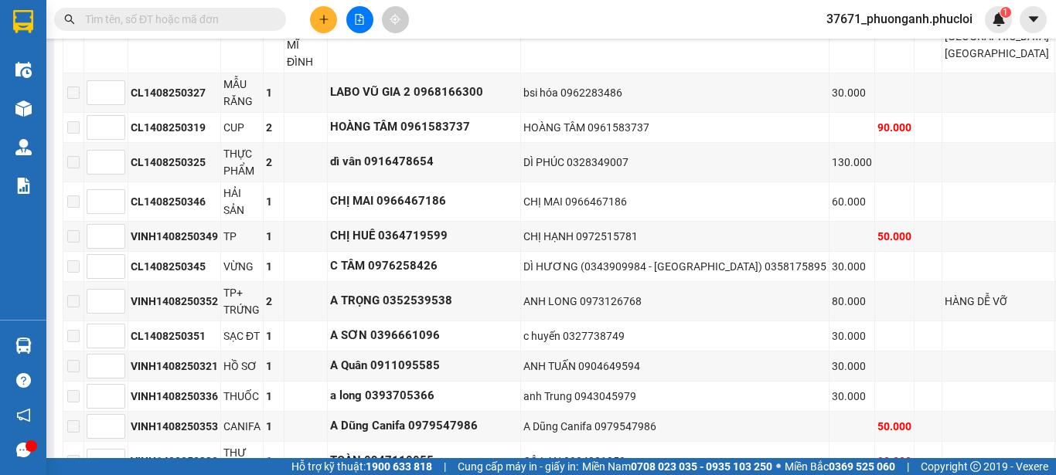
scroll to position [689, 0]
